Goal: Participate in discussion: Engage in conversation with other users on a specific topic

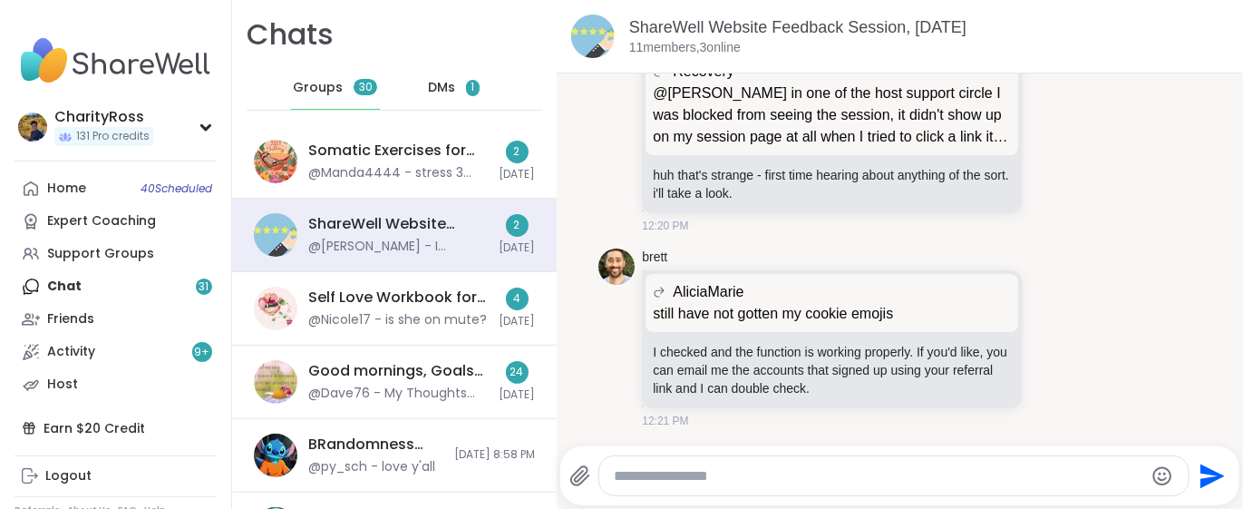
click at [442, 89] on span "DMs" at bounding box center [441, 88] width 27 height 18
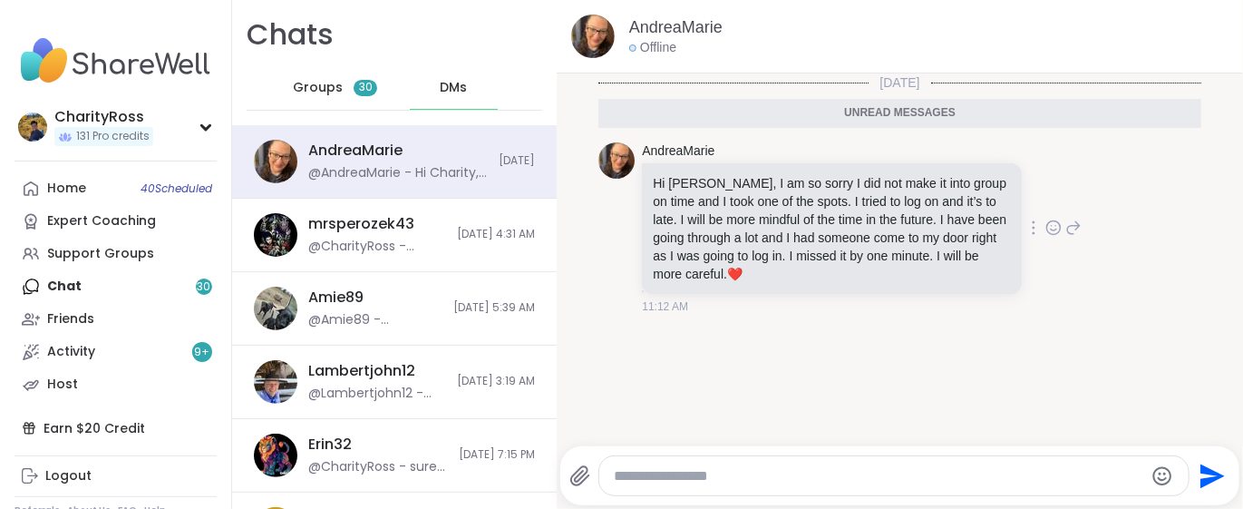
click at [1046, 220] on icon at bounding box center [1054, 228] width 16 height 18
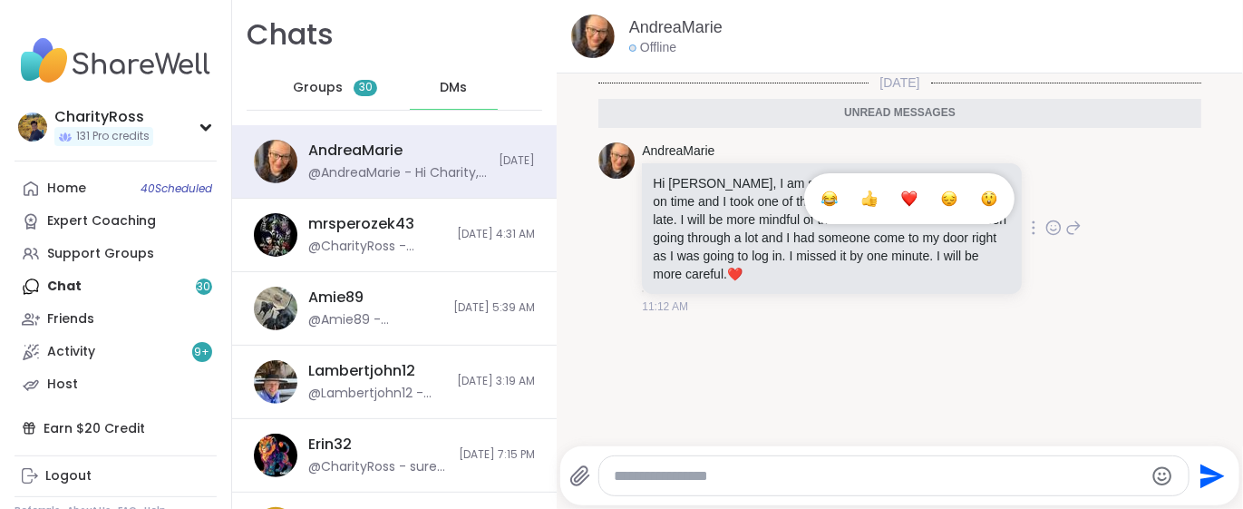
click at [901, 193] on div "Select Reaction: Heart" at bounding box center [909, 198] width 16 height 16
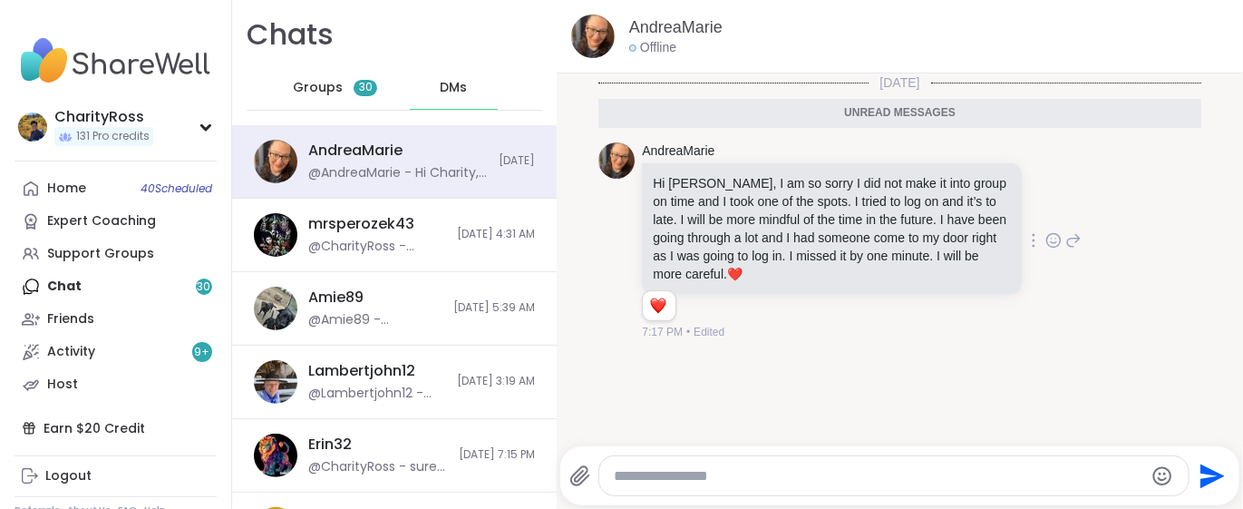
click at [610, 482] on div at bounding box center [893, 475] width 589 height 39
click at [623, 470] on textarea "Type your message" at bounding box center [879, 476] width 530 height 18
type textarea "**********"
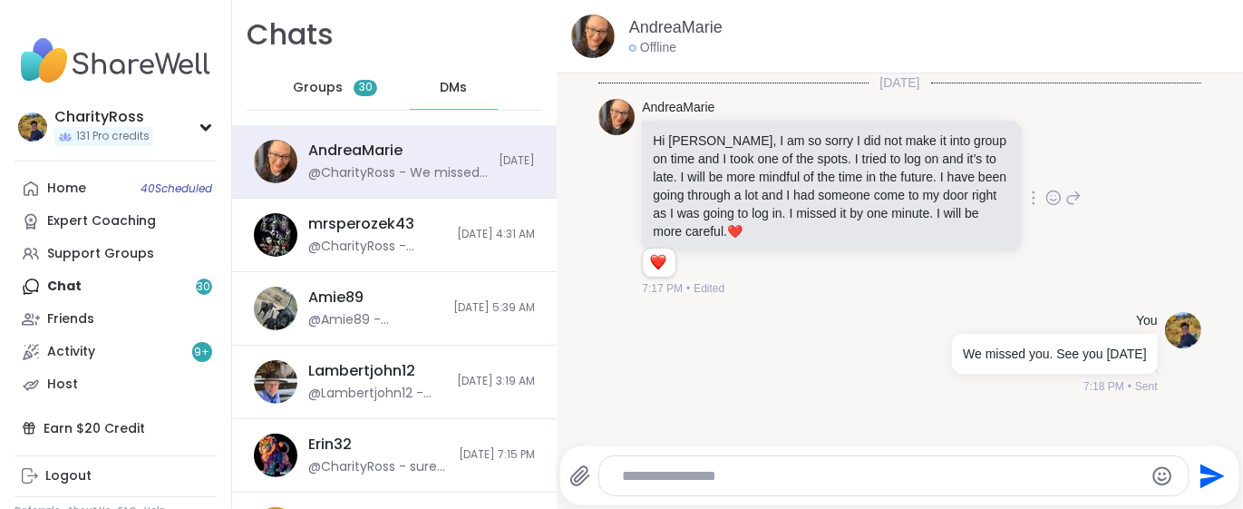
click at [182, 285] on div "Home 40 Scheduled Expert Coaching Support Groups Chat 30 Friends Activity 9 + H…" at bounding box center [116, 286] width 202 height 229
click at [72, 284] on div "Home 40 Scheduled Expert Coaching Support Groups Chat 30 Friends Activity 9 + H…" at bounding box center [116, 286] width 202 height 229
click at [104, 187] on link "Home 40 Scheduled" at bounding box center [116, 188] width 202 height 33
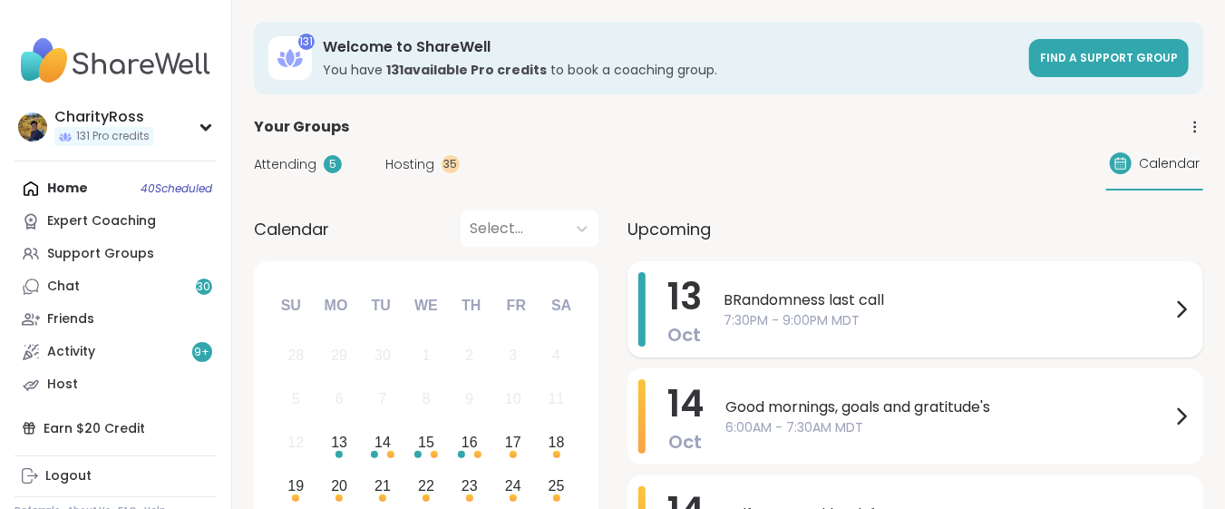
click at [770, 316] on span "7:30PM - 9:00PM MDT" at bounding box center [947, 320] width 447 height 19
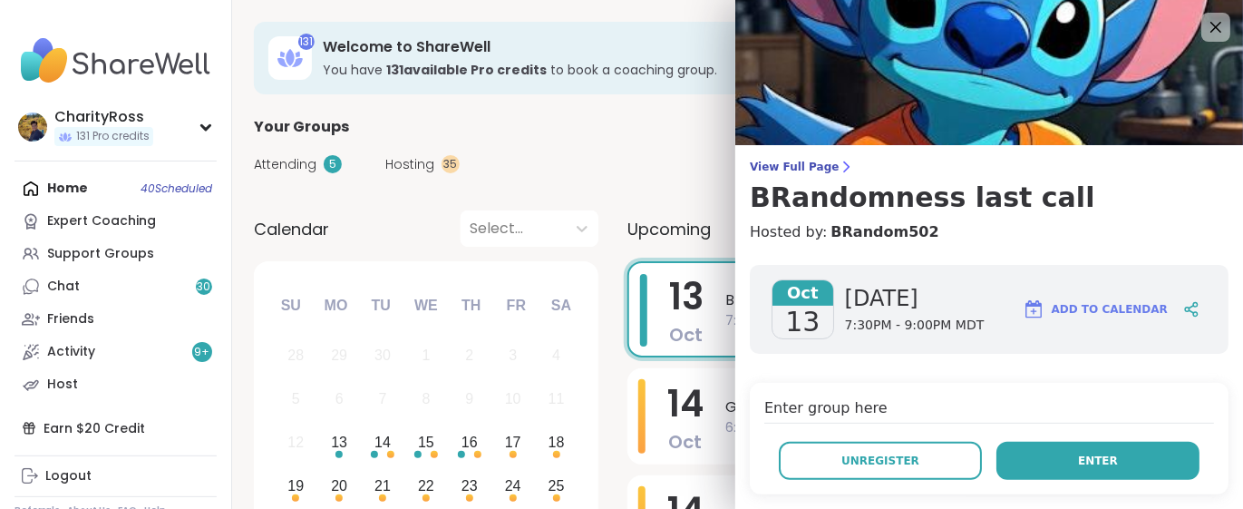
click at [997, 451] on button "Enter" at bounding box center [1098, 461] width 203 height 38
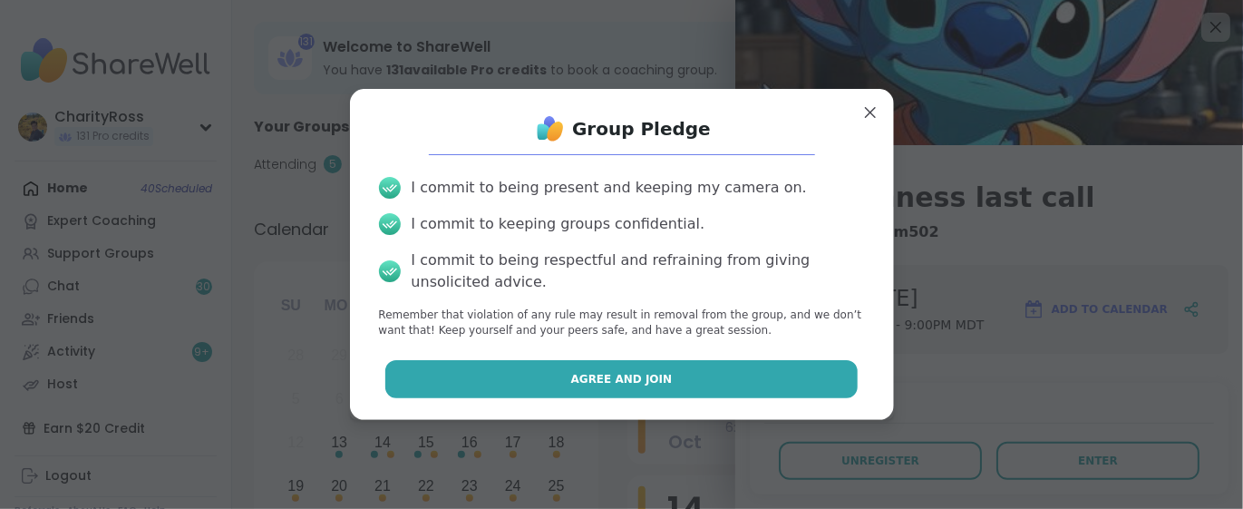
click at [712, 375] on button "Agree and Join" at bounding box center [621, 379] width 472 height 38
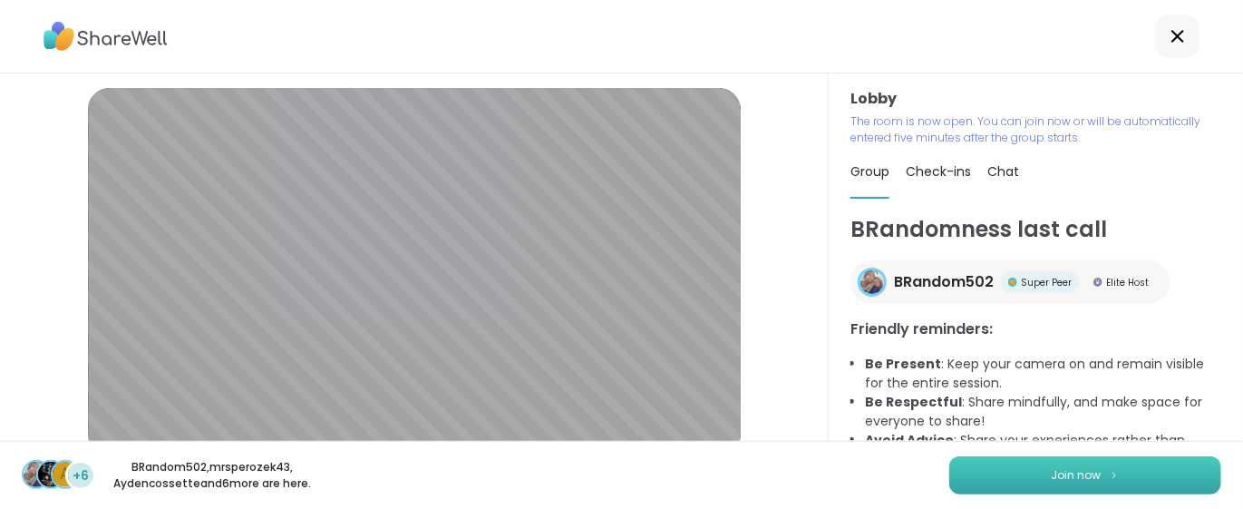
click at [1052, 479] on span "Join now" at bounding box center [1077, 475] width 50 height 16
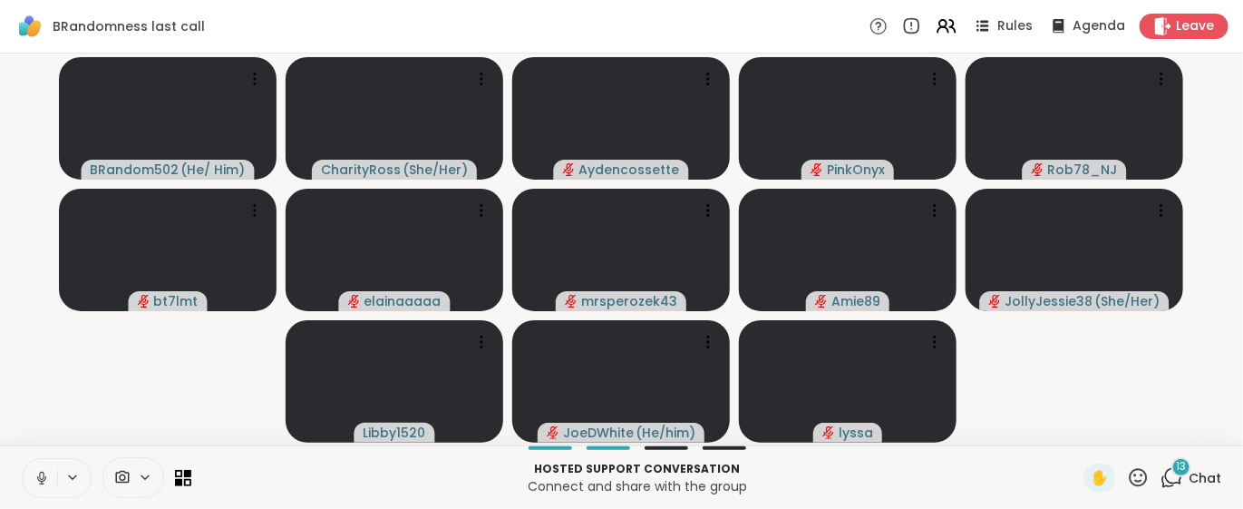
click at [1177, 466] on span "13" at bounding box center [1182, 466] width 10 height 15
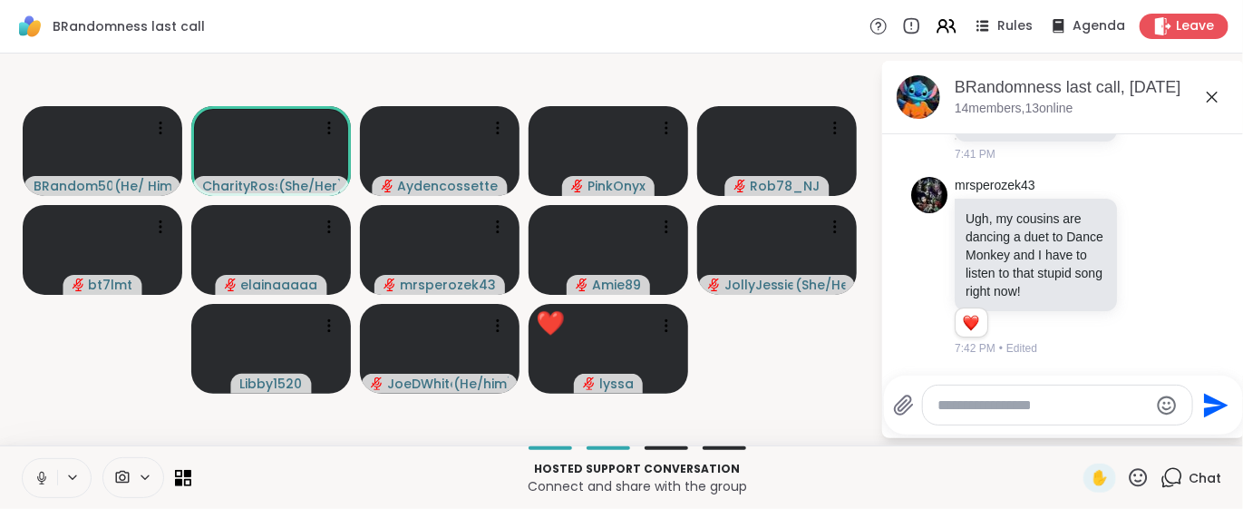
scroll to position [2747, 0]
click at [40, 485] on icon at bounding box center [42, 478] width 16 height 16
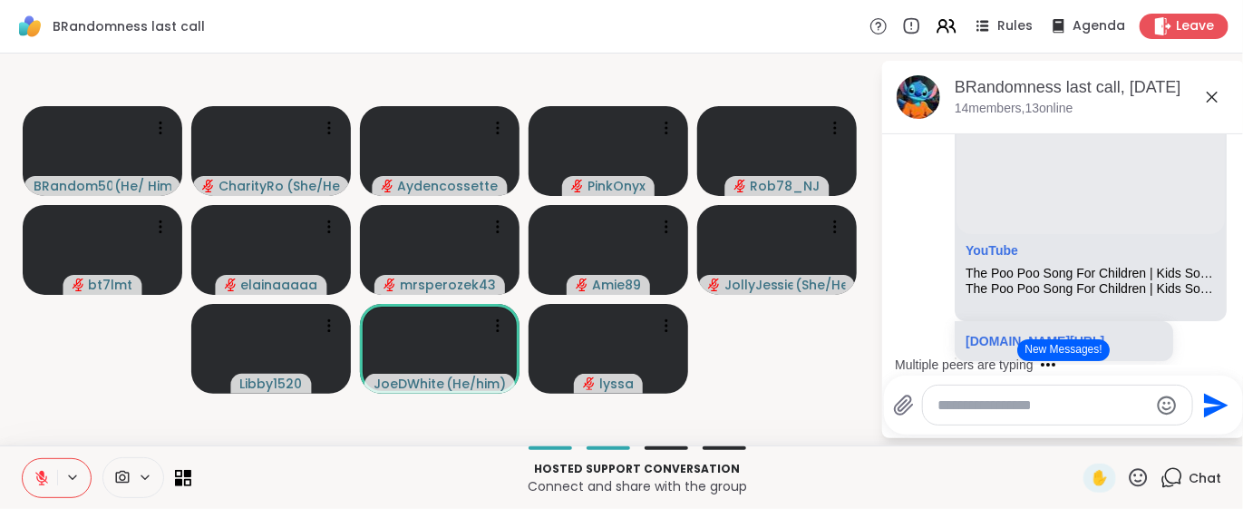
scroll to position [3165, 0]
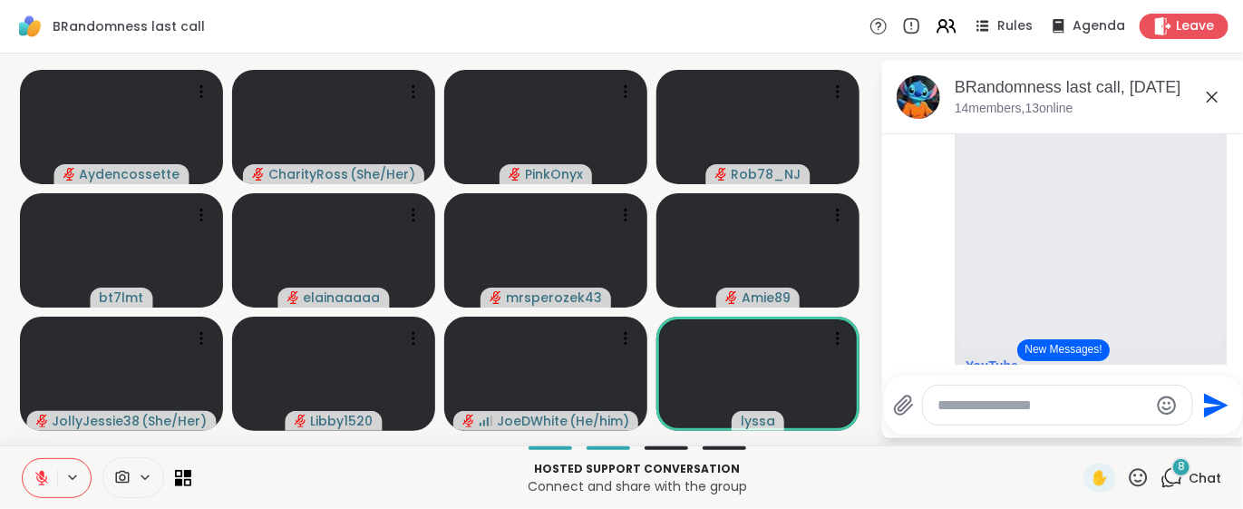
click at [1024, 354] on button "New Messages!" at bounding box center [1063, 350] width 92 height 22
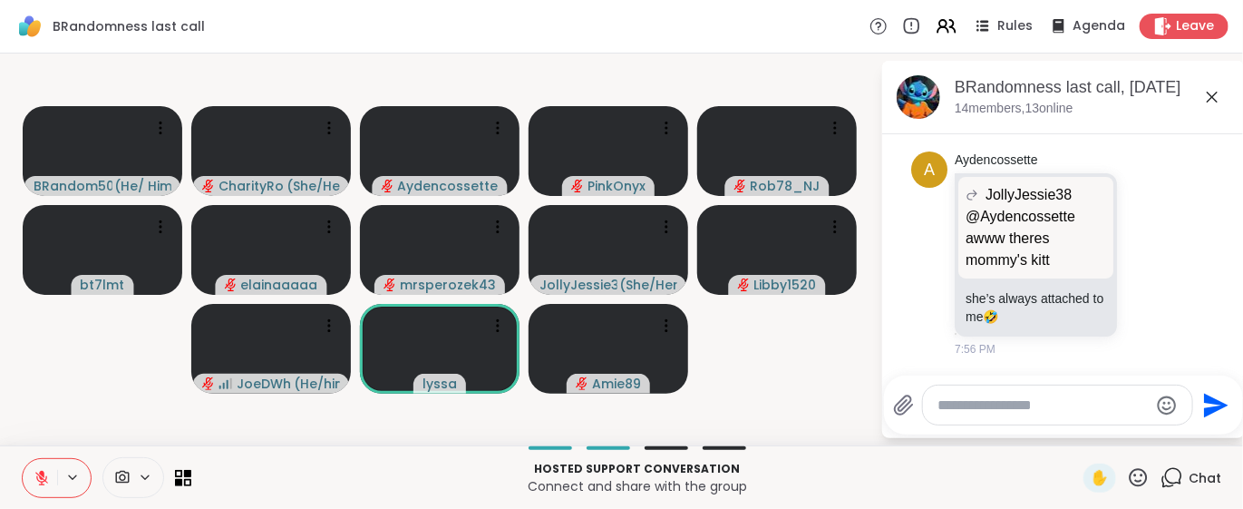
scroll to position [7296, 0]
click at [25, 482] on button at bounding box center [40, 478] width 34 height 38
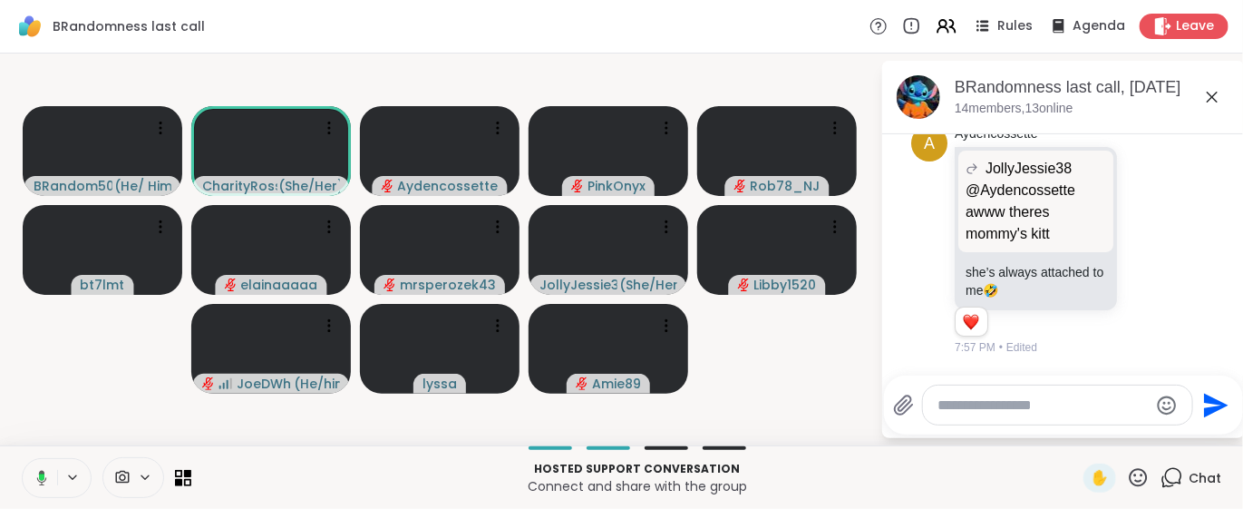
scroll to position [7322, 0]
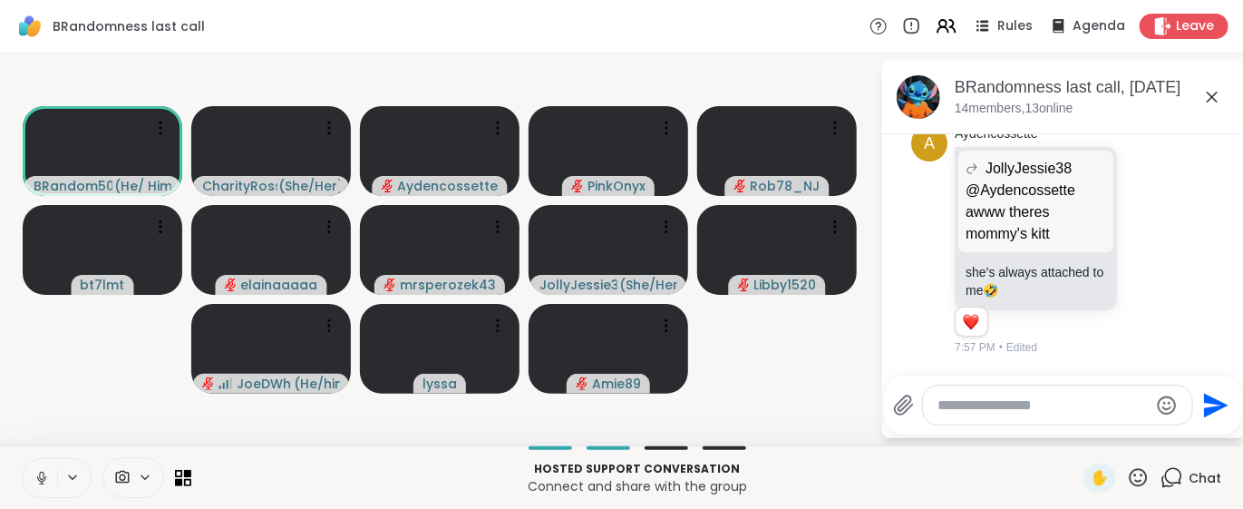
click at [44, 472] on icon at bounding box center [42, 478] width 16 height 16
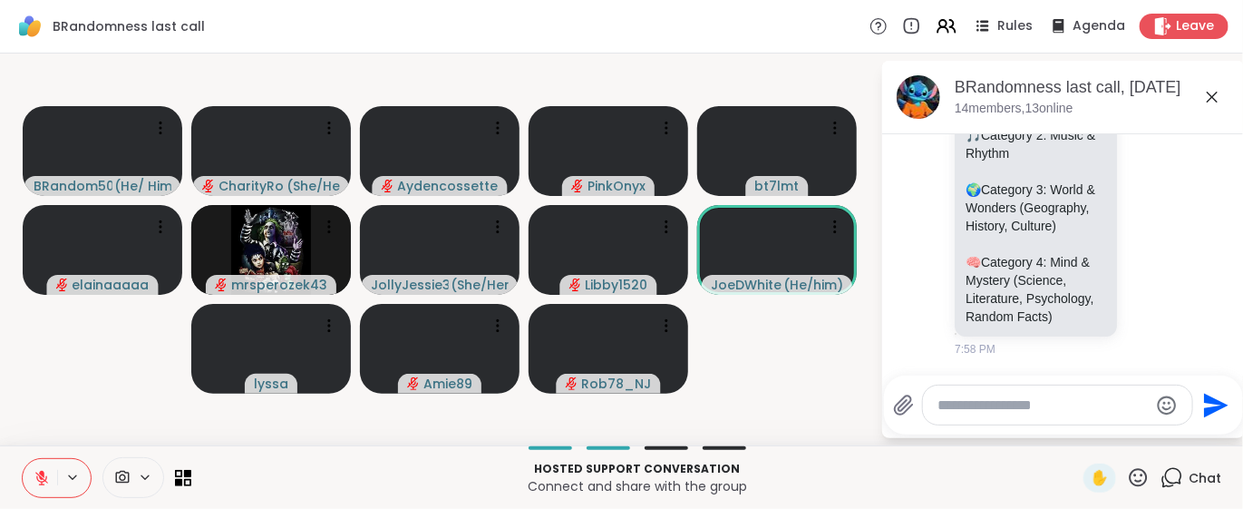
scroll to position [7787, 0]
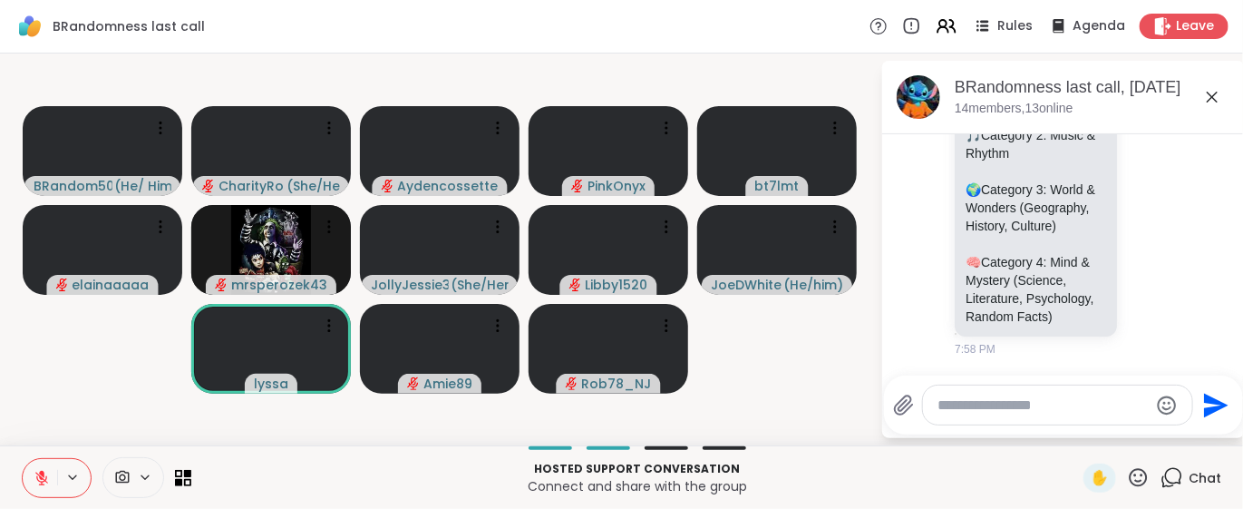
click at [23, 459] on button at bounding box center [40, 478] width 34 height 38
click at [923, 391] on div at bounding box center [1057, 404] width 269 height 39
click at [1062, 414] on div at bounding box center [1057, 404] width 269 height 39
click at [938, 396] on textarea "Type your message" at bounding box center [1043, 405] width 211 height 18
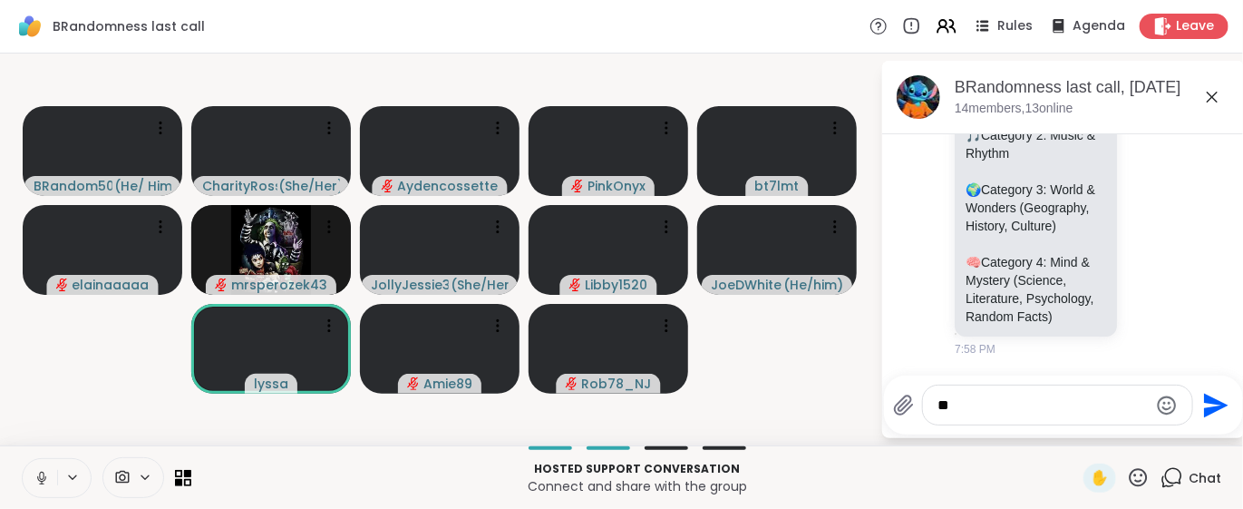
type textarea "***"
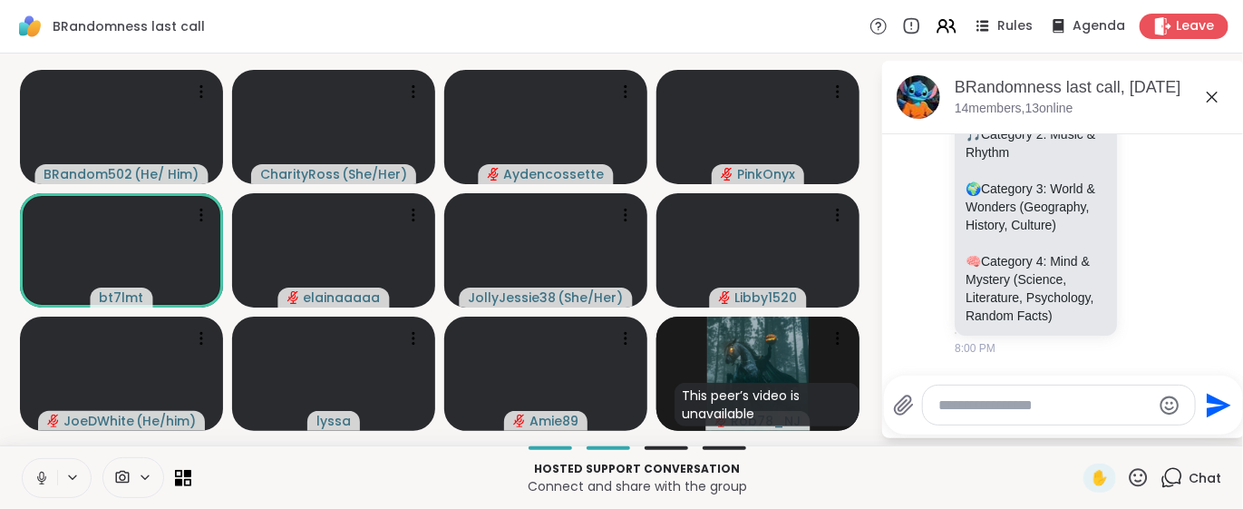
scroll to position [8367, 0]
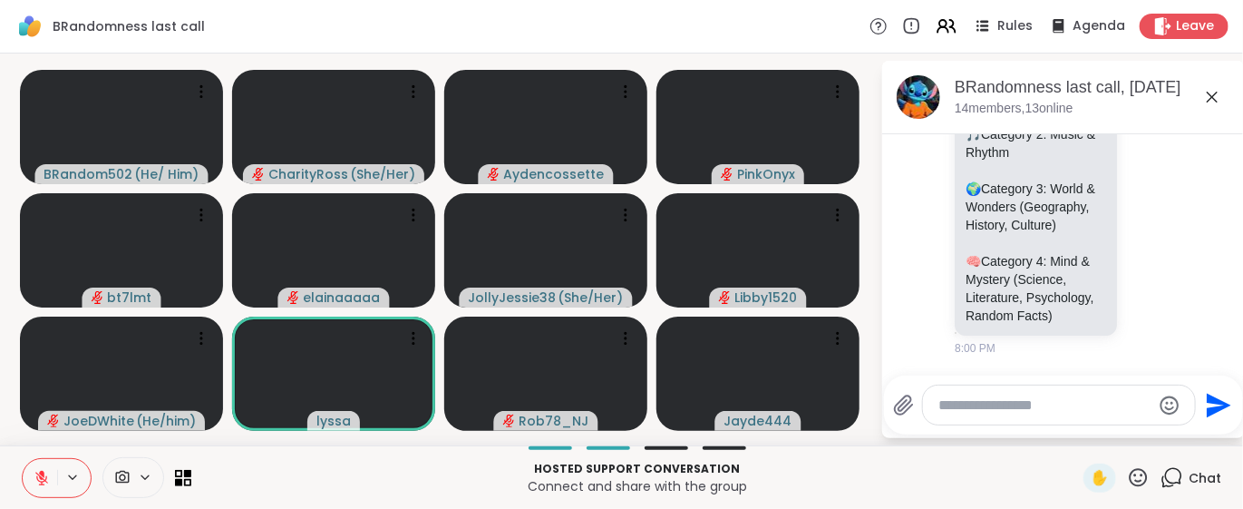
click at [44, 472] on icon at bounding box center [41, 473] width 5 height 7
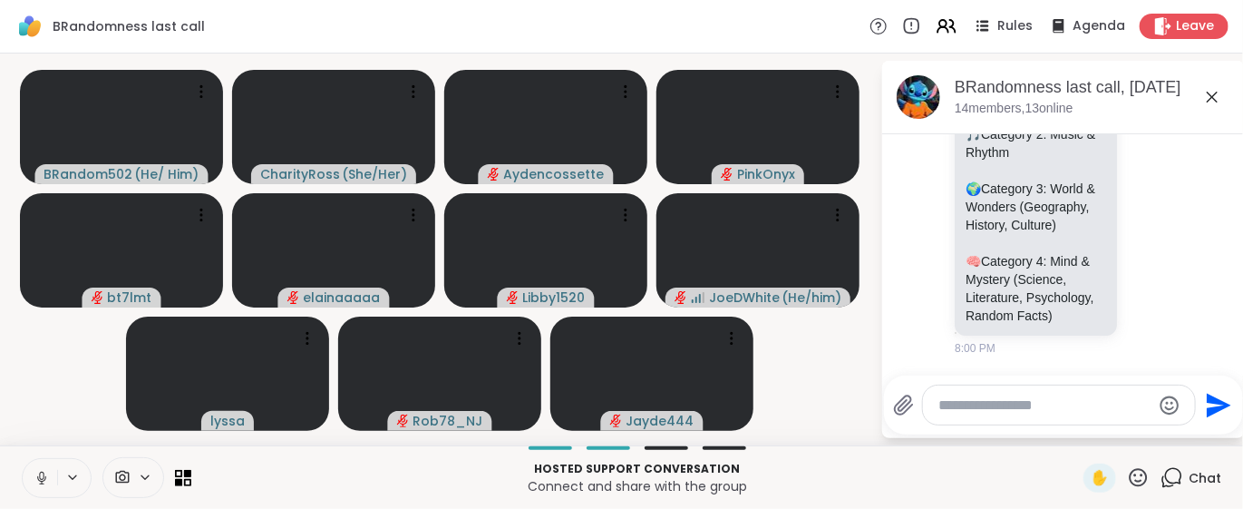
click at [44, 480] on icon at bounding box center [41, 477] width 9 height 5
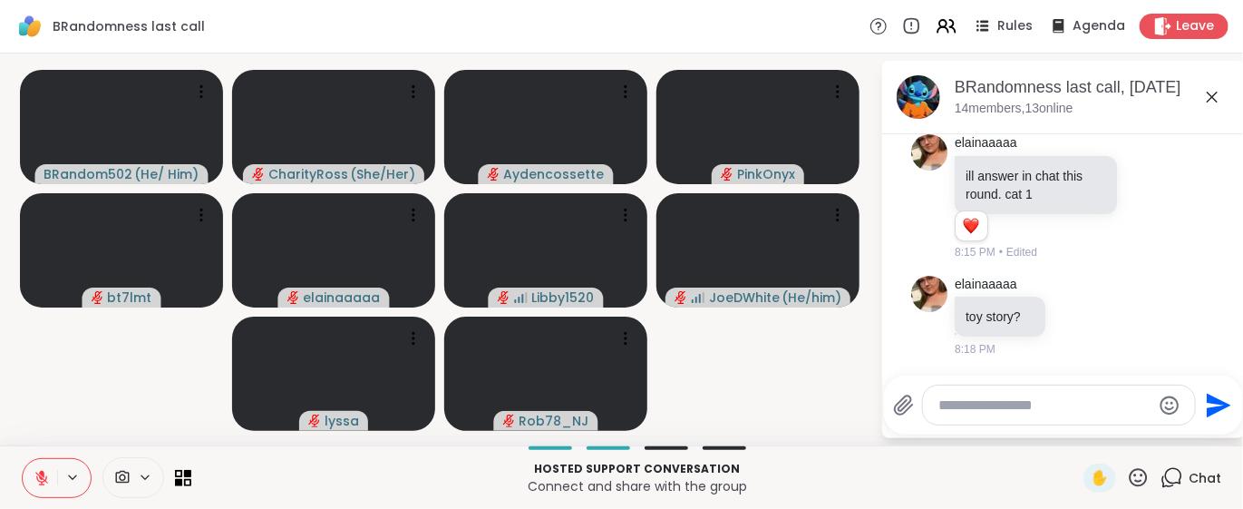
scroll to position [8604, 0]
click at [44, 482] on icon at bounding box center [42, 478] width 16 height 16
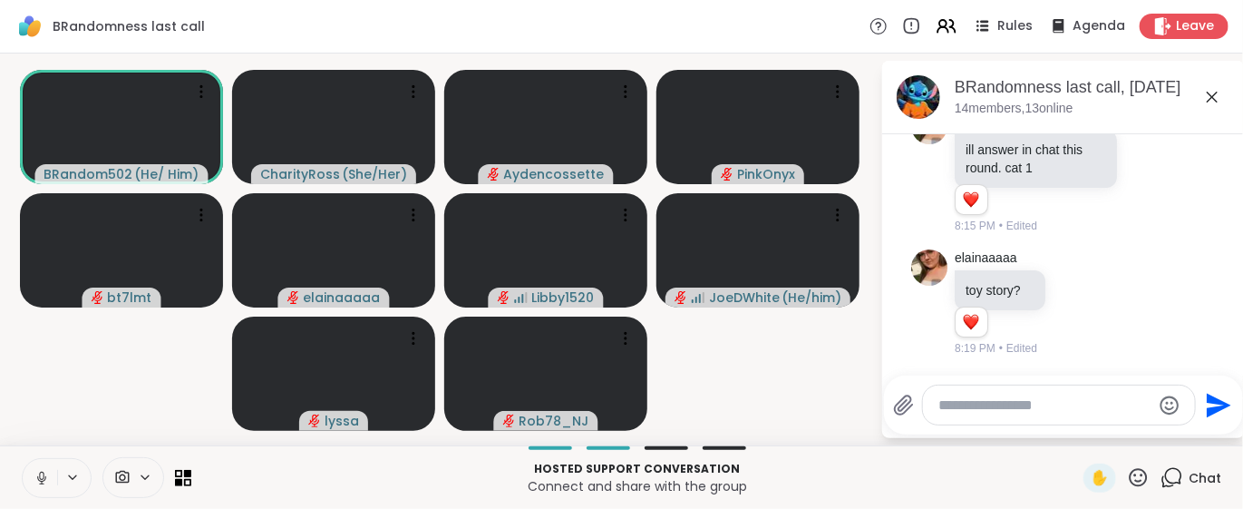
scroll to position [8630, 0]
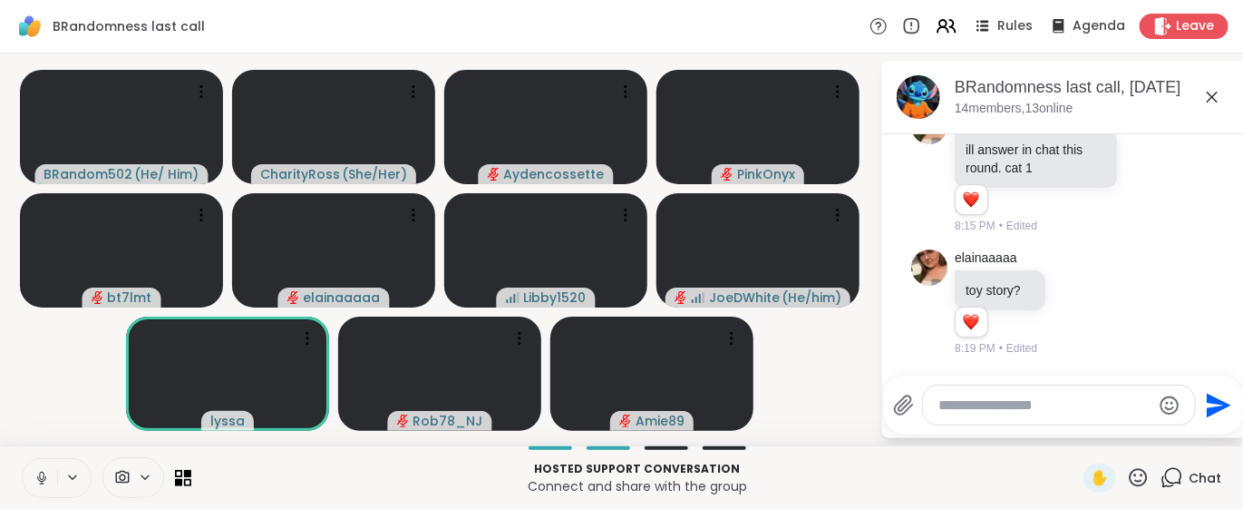
click at [33, 487] on button at bounding box center [40, 478] width 34 height 38
click at [950, 402] on textarea "Type your message" at bounding box center [1044, 405] width 211 height 18
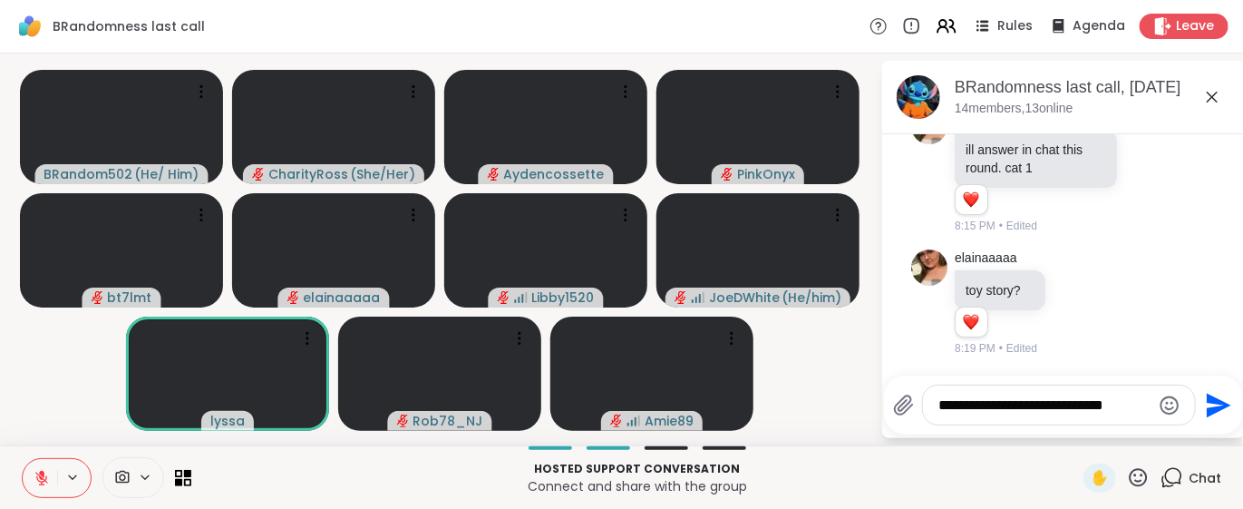
type textarea "**********"
click at [1214, 398] on icon "Send" at bounding box center [1219, 405] width 24 height 24
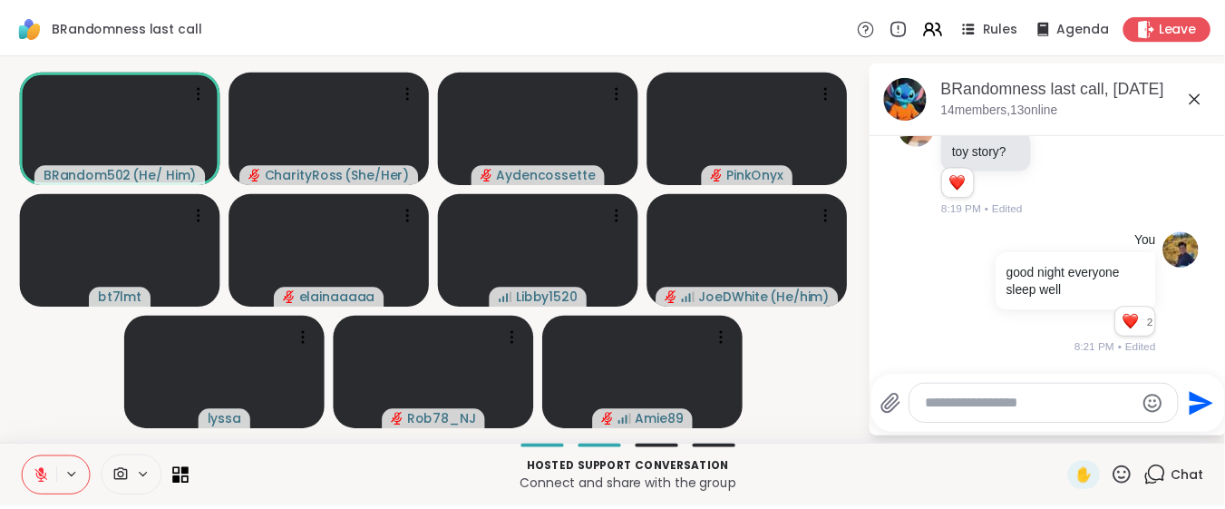
scroll to position [8771, 0]
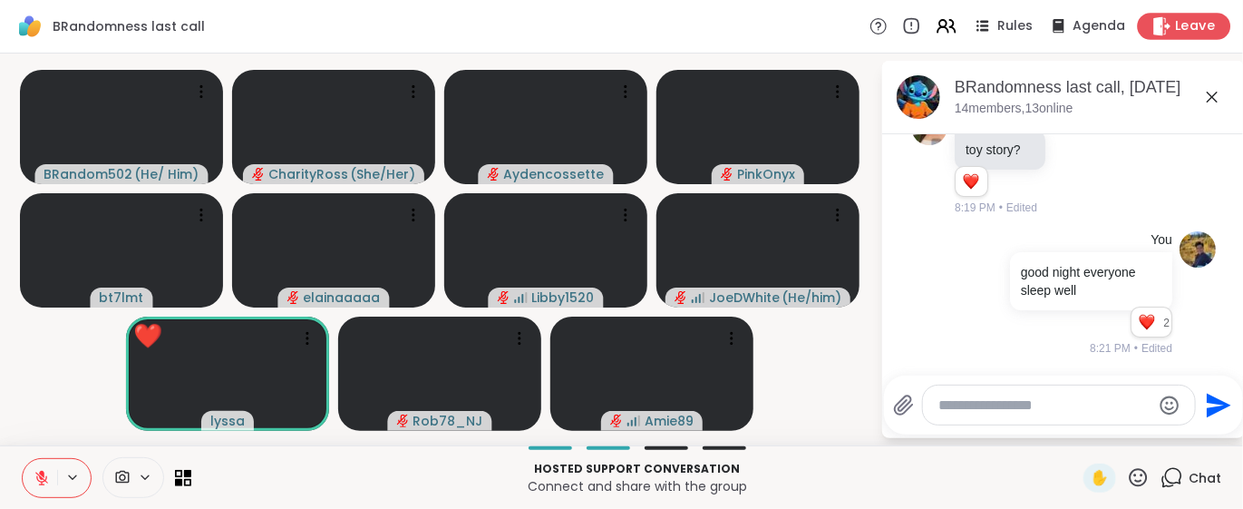
click at [1161, 15] on div "Leave" at bounding box center [1184, 26] width 93 height 26
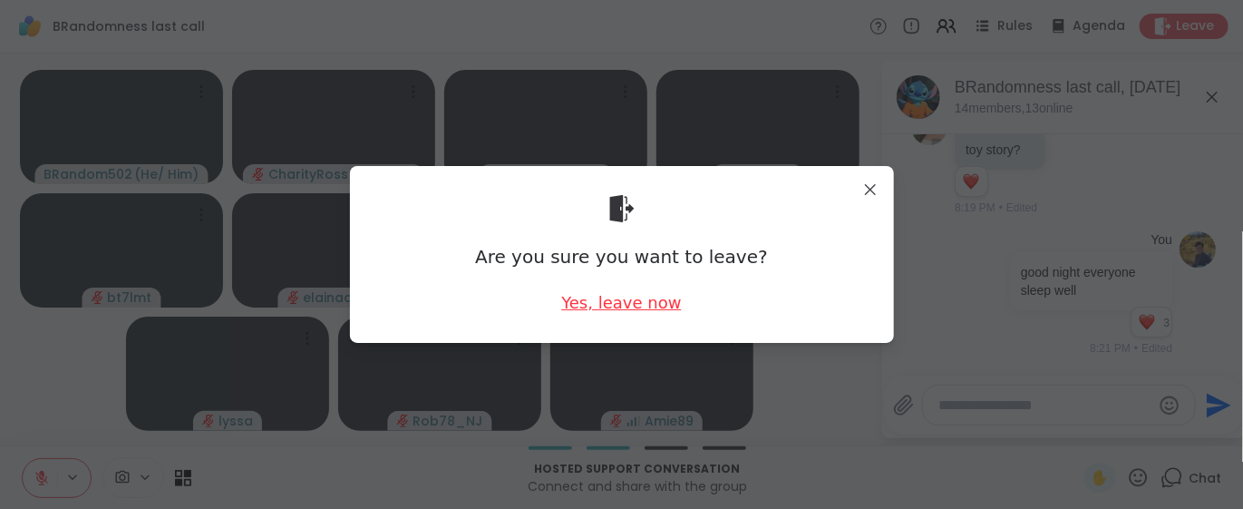
click at [652, 298] on div "Yes, leave now" at bounding box center [621, 302] width 120 height 23
click at [652, 307] on div "Yes, leave now" at bounding box center [621, 302] width 120 height 23
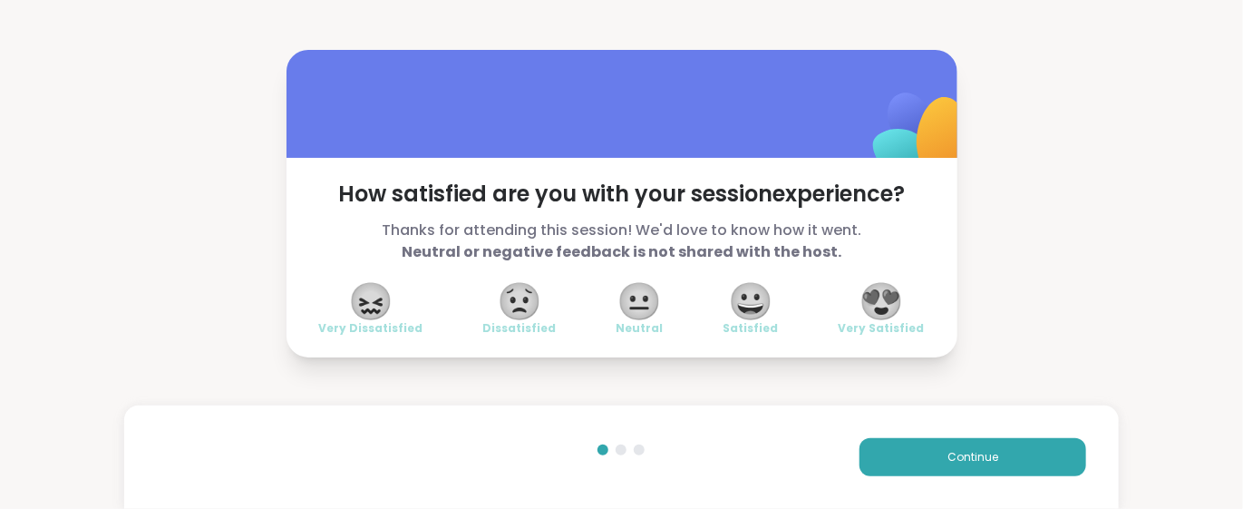
click at [867, 310] on span "😍" at bounding box center [881, 301] width 45 height 33
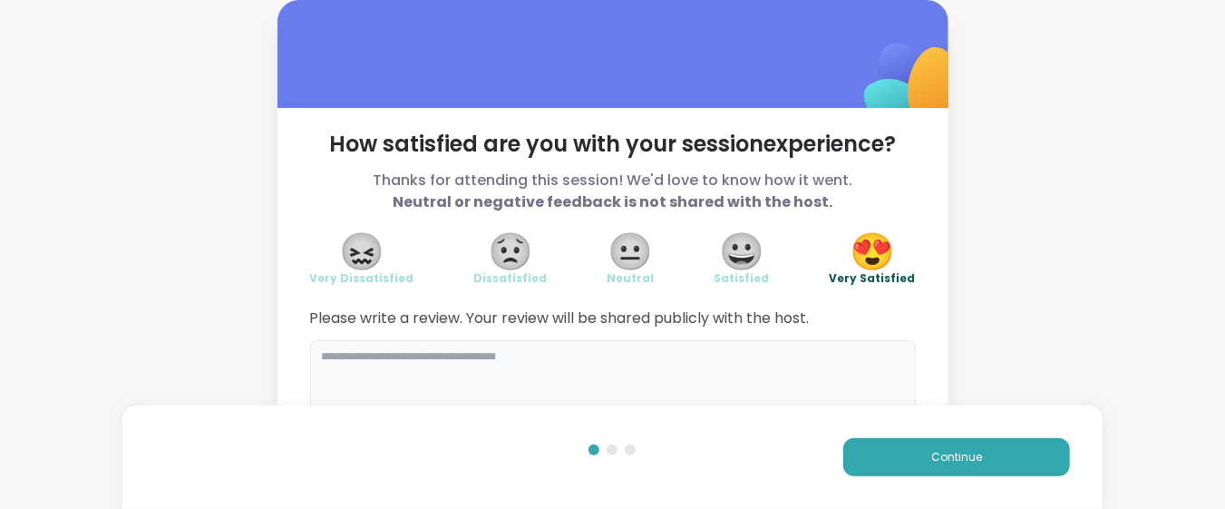
click at [327, 355] on textarea at bounding box center [613, 383] width 606 height 87
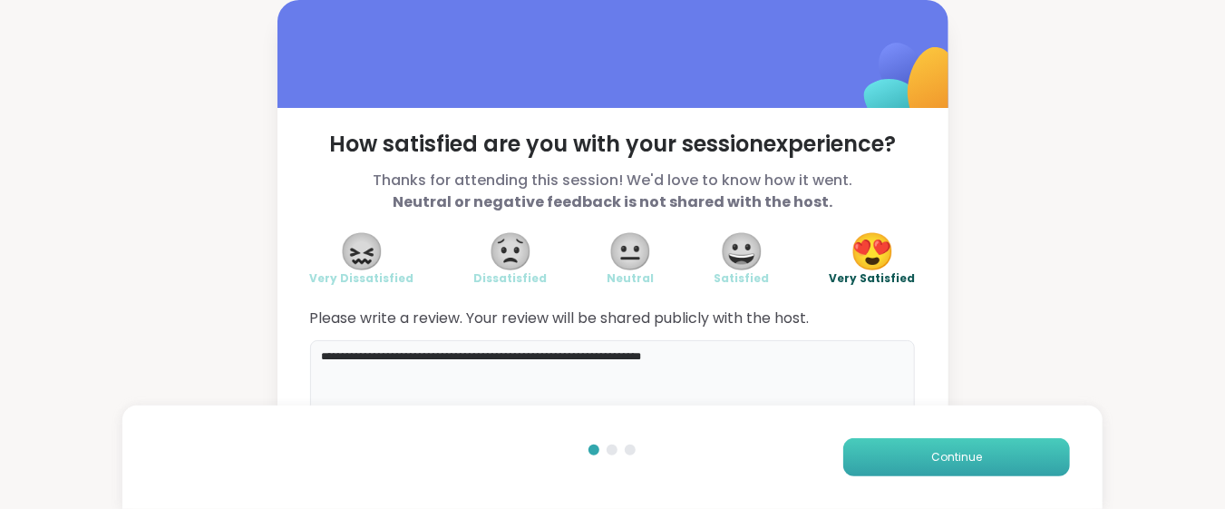
type textarea "**********"
click at [856, 452] on button "Continue" at bounding box center [956, 457] width 227 height 38
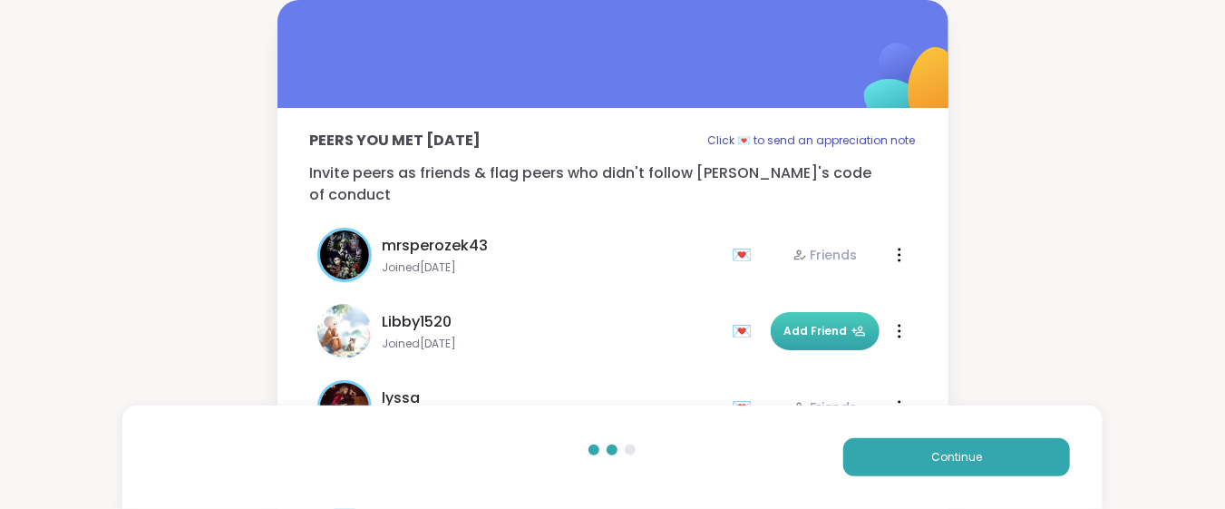
click at [827, 317] on button "Add Friend" at bounding box center [825, 331] width 109 height 38
click at [895, 454] on button "Continue" at bounding box center [956, 457] width 227 height 38
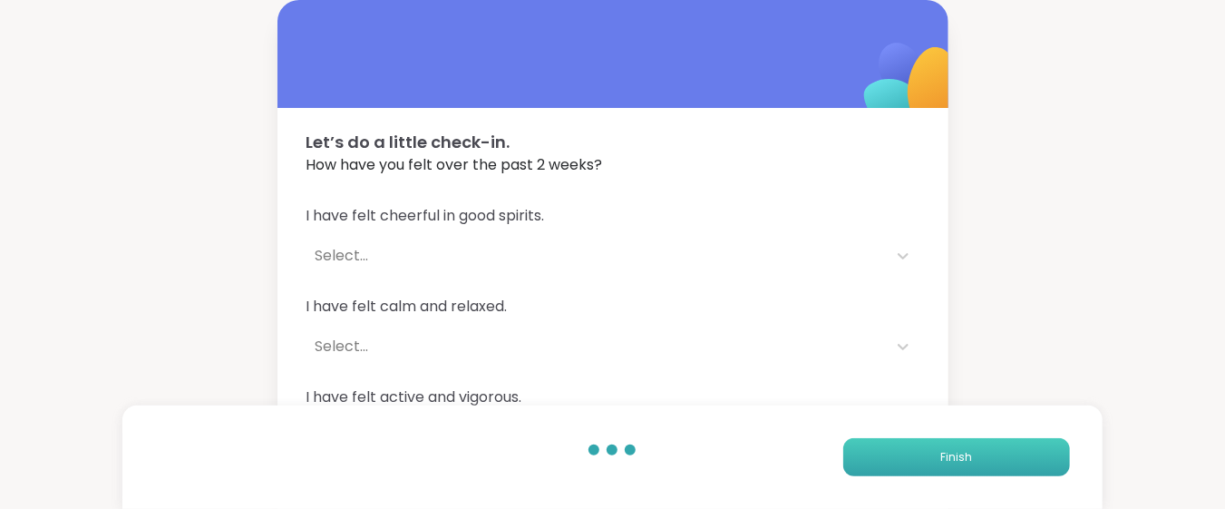
click at [895, 454] on button "Finish" at bounding box center [956, 457] width 227 height 38
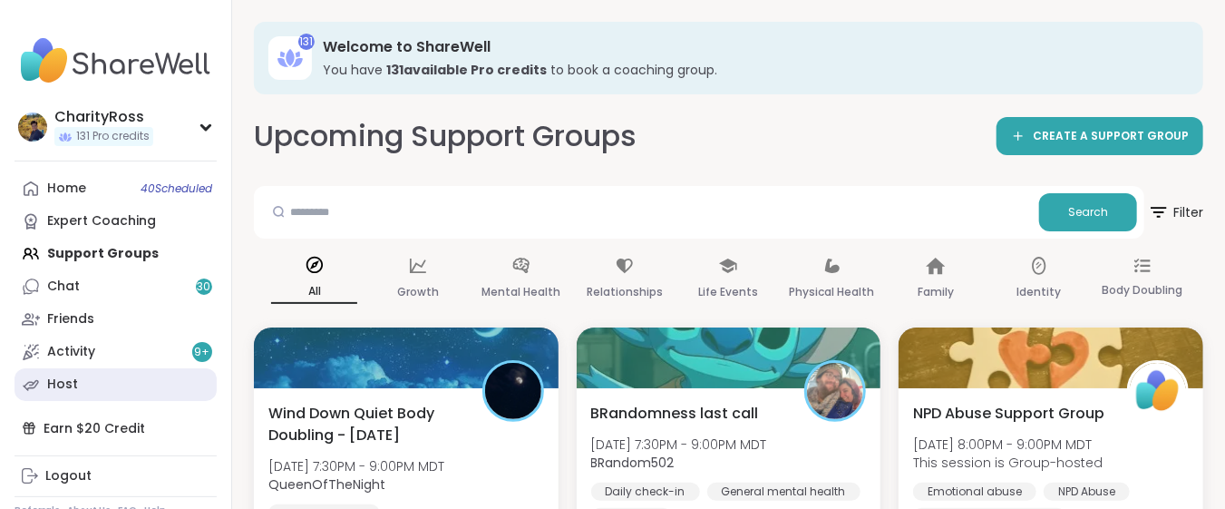
click at [94, 388] on link "Host" at bounding box center [116, 384] width 202 height 33
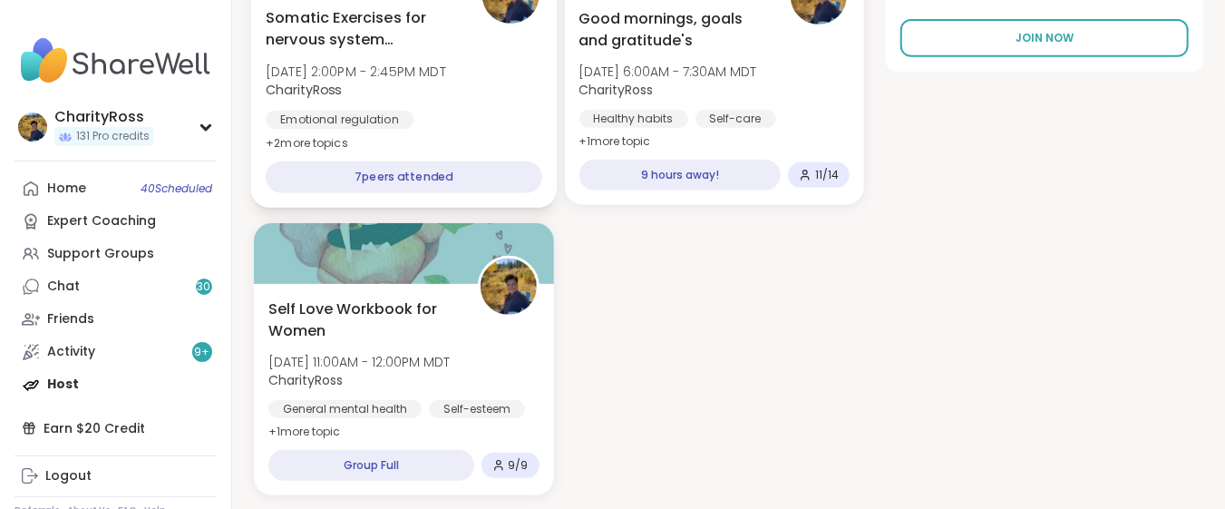
scroll to position [241, 0]
